Goal: Task Accomplishment & Management: Complete application form

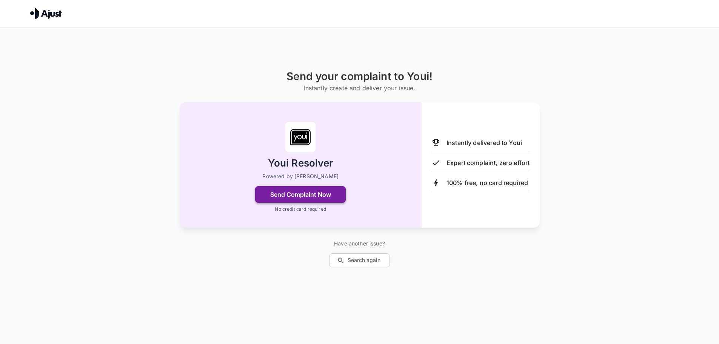
click at [342, 197] on button "Send Complaint Now" at bounding box center [300, 194] width 91 height 17
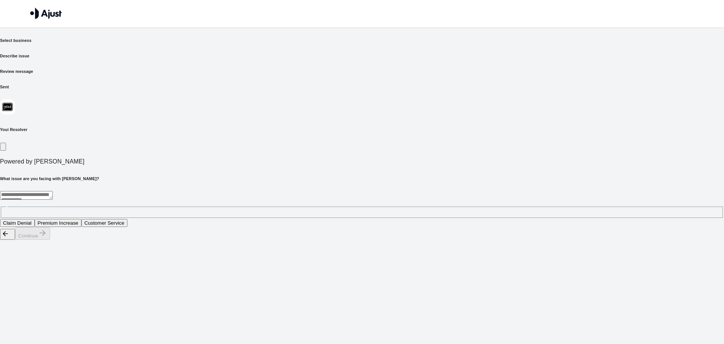
click at [301, 191] on div "* ​" at bounding box center [362, 204] width 724 height 27
drag, startPoint x: 202, startPoint y: 124, endPoint x: 334, endPoint y: 125, distance: 132.0
click at [334, 175] on h6 "What issue are you facing with [PERSON_NAME]?" at bounding box center [362, 178] width 724 height 6
click at [35, 219] on button "Claim Denial" at bounding box center [17, 223] width 35 height 8
click at [50, 240] on button "Continue" at bounding box center [32, 233] width 35 height 12
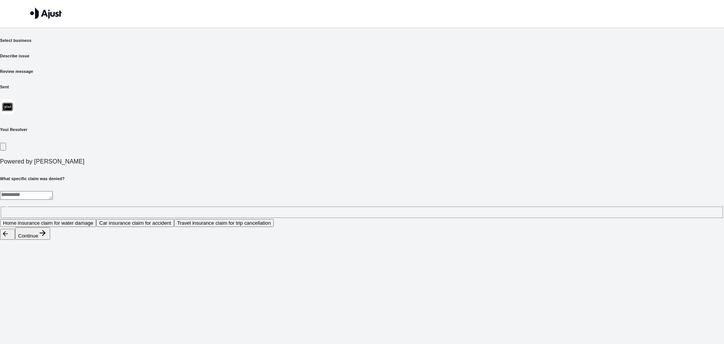
click at [96, 219] on button "Home insurance claim for water damage" at bounding box center [48, 223] width 96 height 8
click at [50, 240] on button "Continue" at bounding box center [32, 233] width 35 height 12
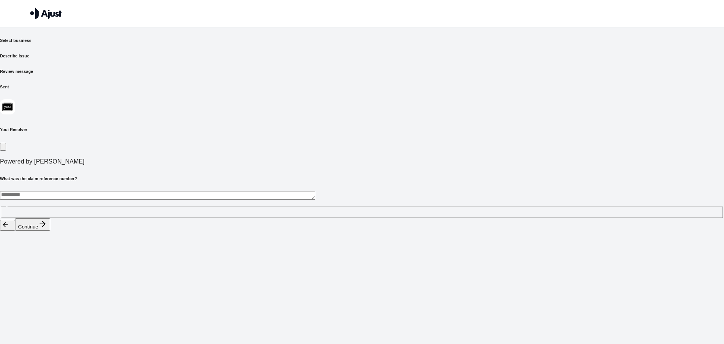
click at [243, 191] on textarea at bounding box center [157, 195] width 315 height 9
type textarea "****"
click at [50, 230] on button "Continue" at bounding box center [32, 224] width 35 height 12
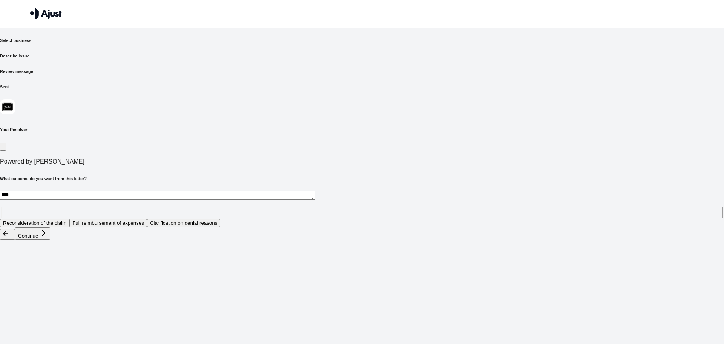
click at [147, 219] on button "Full reimbursement of expenses" at bounding box center [108, 223] width 78 height 8
click at [50, 240] on button "Continue" at bounding box center [32, 233] width 35 height 12
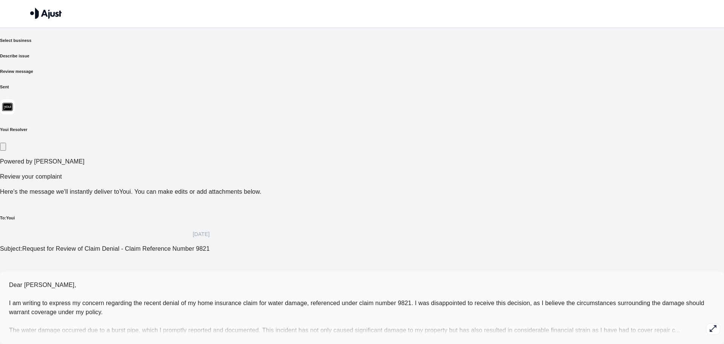
click at [238, 280] on p "Dear [PERSON_NAME], I am writing to express my concern regarding the recent den…" at bounding box center [362, 307] width 706 height 54
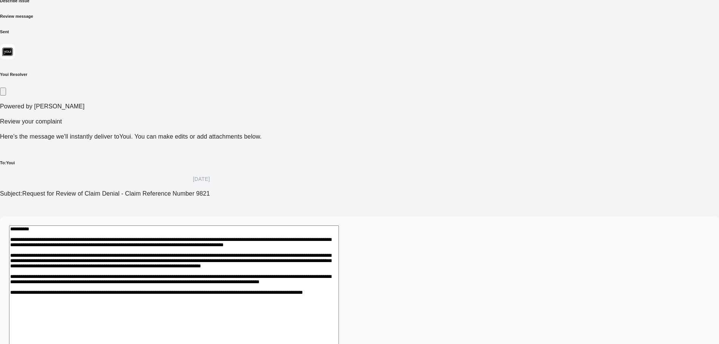
scroll to position [61, 0]
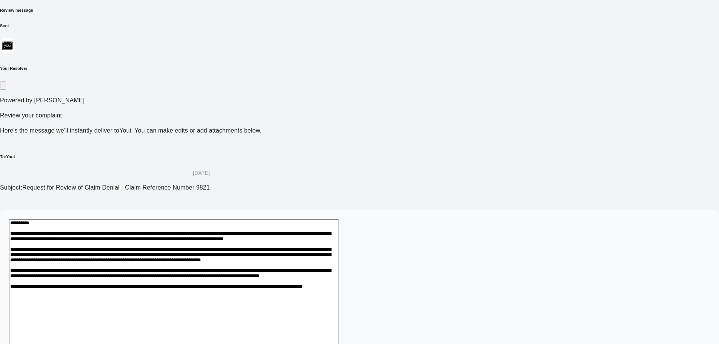
click at [235, 243] on textarea at bounding box center [174, 297] width 330 height 156
click at [238, 219] on textarea at bounding box center [174, 297] width 330 height 156
click at [244, 219] on textarea at bounding box center [174, 297] width 330 height 156
